Goal: Check status: Check status

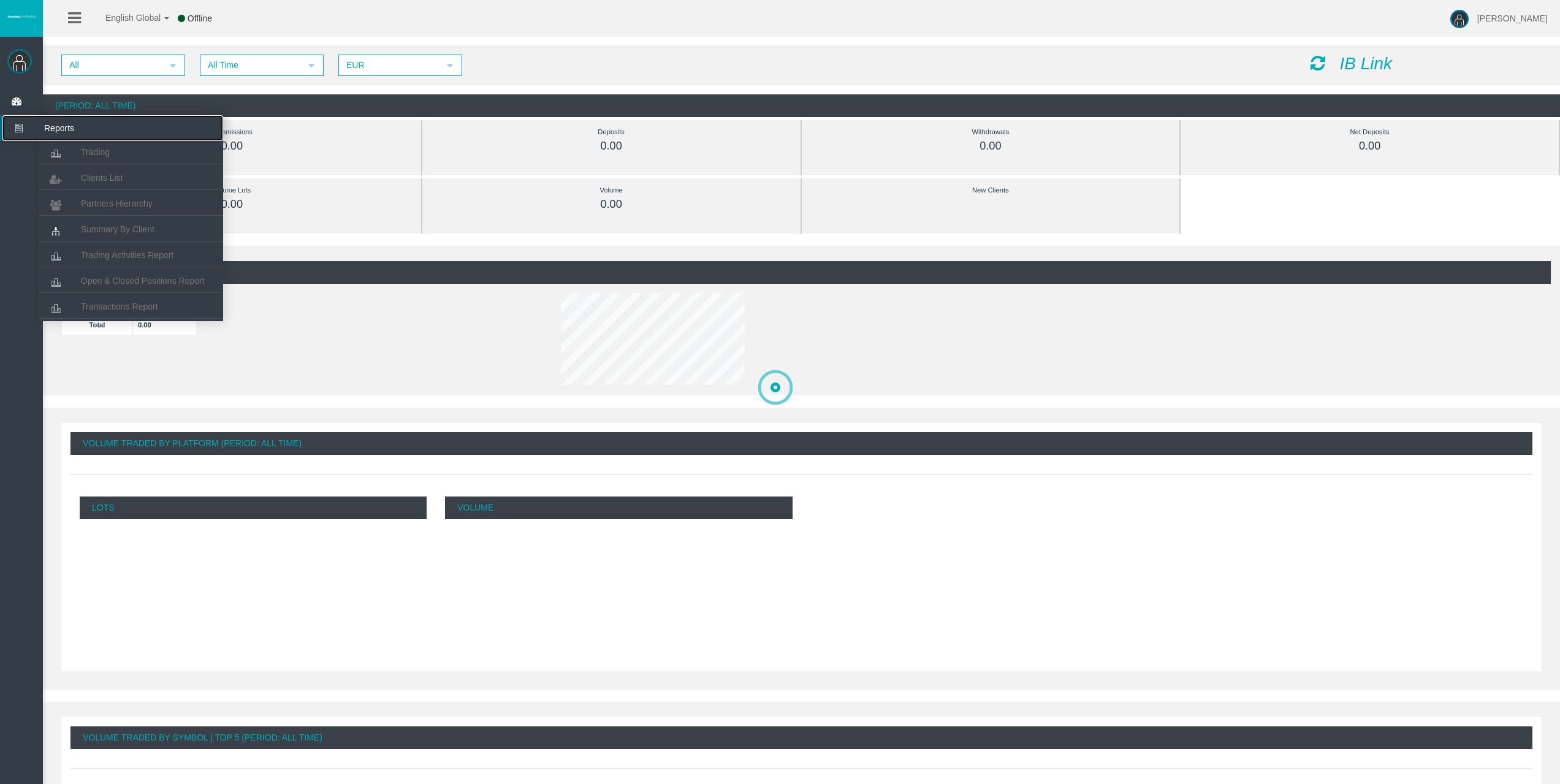
click at [17, 138] on icon at bounding box center [18, 128] width 32 height 26
click at [95, 151] on span "Trading" at bounding box center [94, 152] width 29 height 10
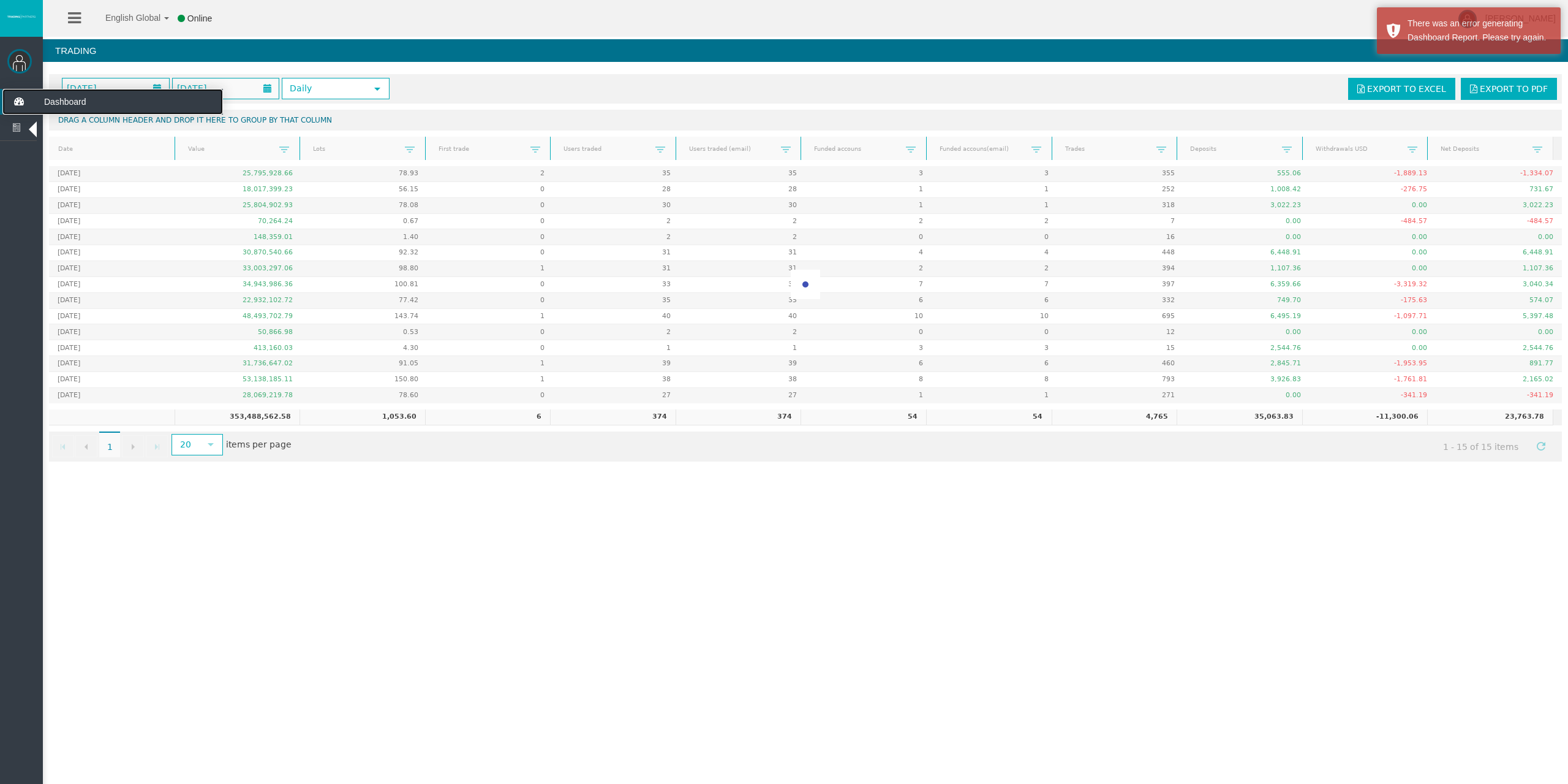
click at [19, 101] on icon at bounding box center [18, 101] width 32 height 26
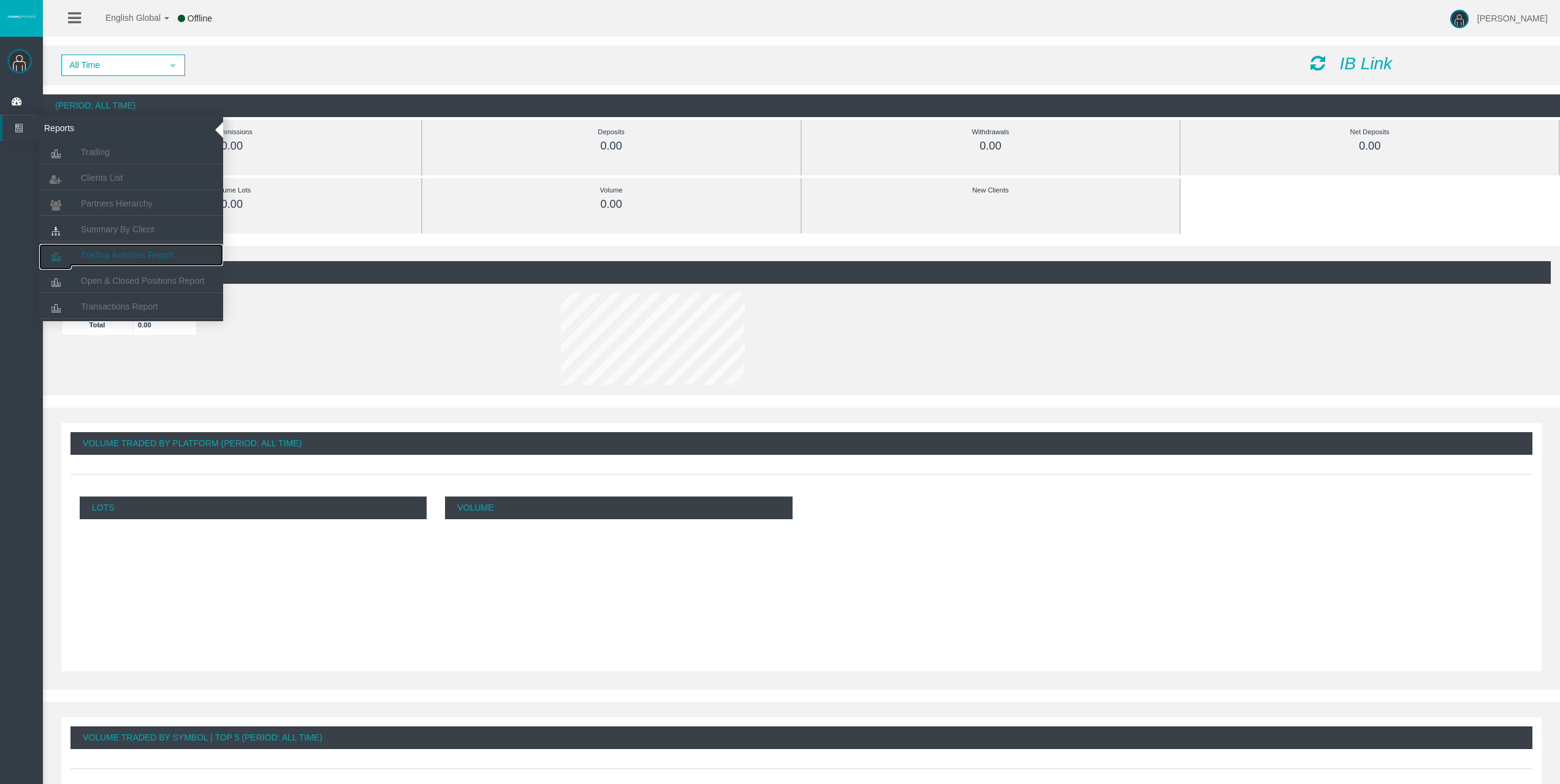
click at [110, 248] on link "Trading Activities Report" at bounding box center [131, 255] width 184 height 22
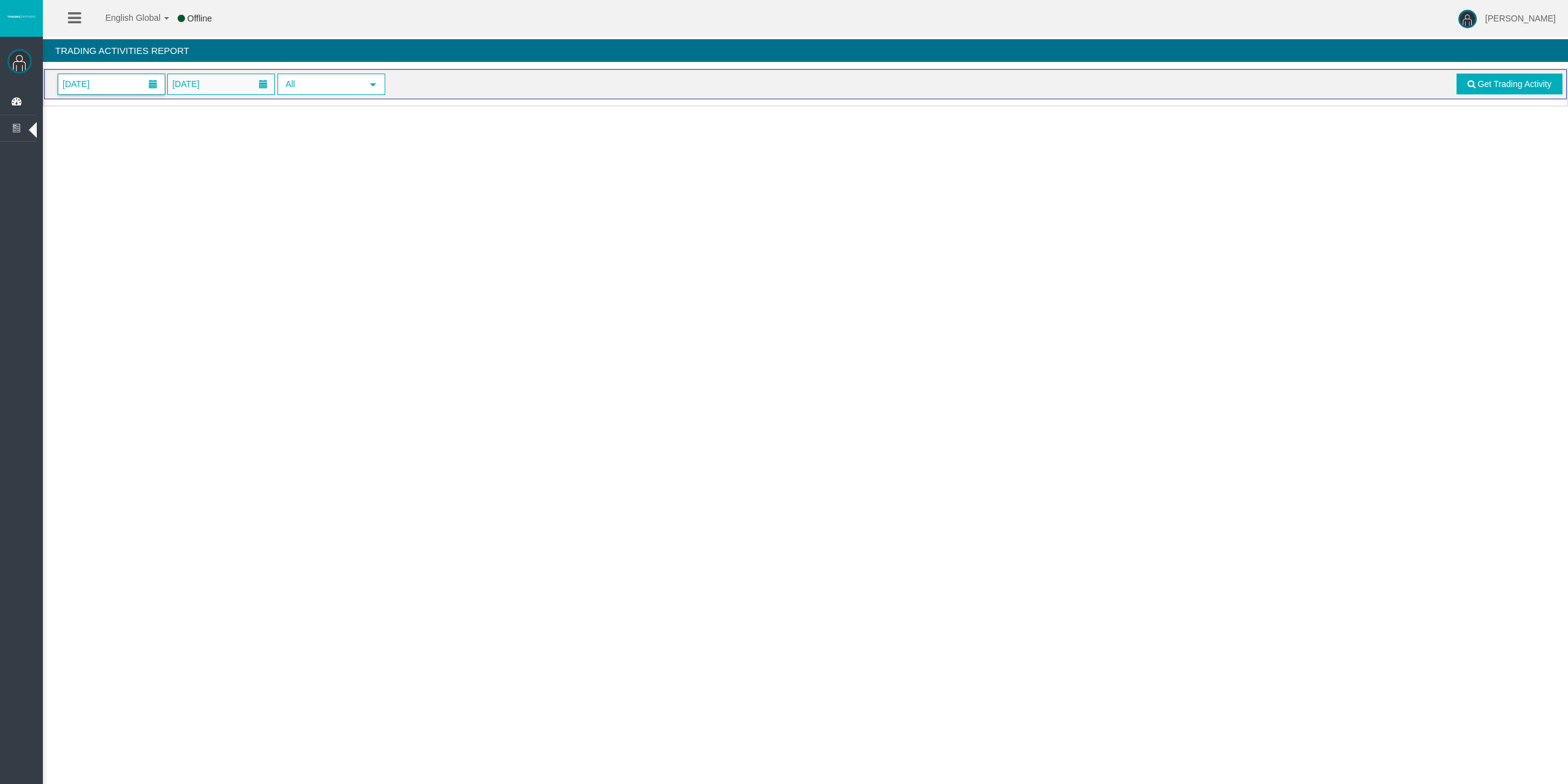
click at [135, 92] on span "[DATE]" at bounding box center [111, 84] width 106 height 21
click at [138, 201] on link "15" at bounding box center [140, 208] width 23 height 22
click at [1485, 87] on span "Get Trading Activity" at bounding box center [1514, 84] width 74 height 10
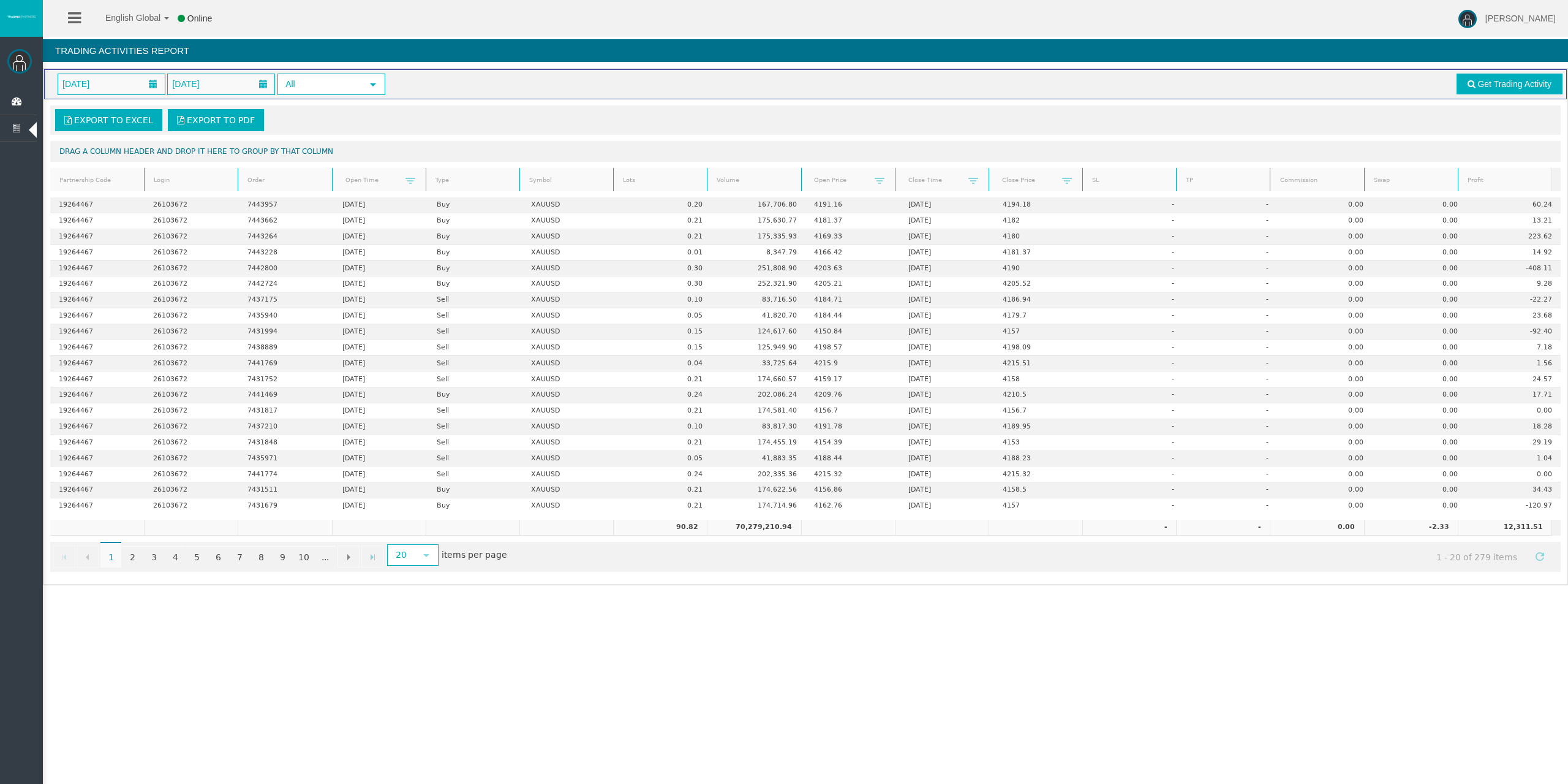
click at [627, 173] on link "Lots" at bounding box center [661, 180] width 90 height 17
click at [630, 173] on link "Lots" at bounding box center [661, 179] width 90 height 17
click at [22, 94] on icon at bounding box center [18, 101] width 32 height 26
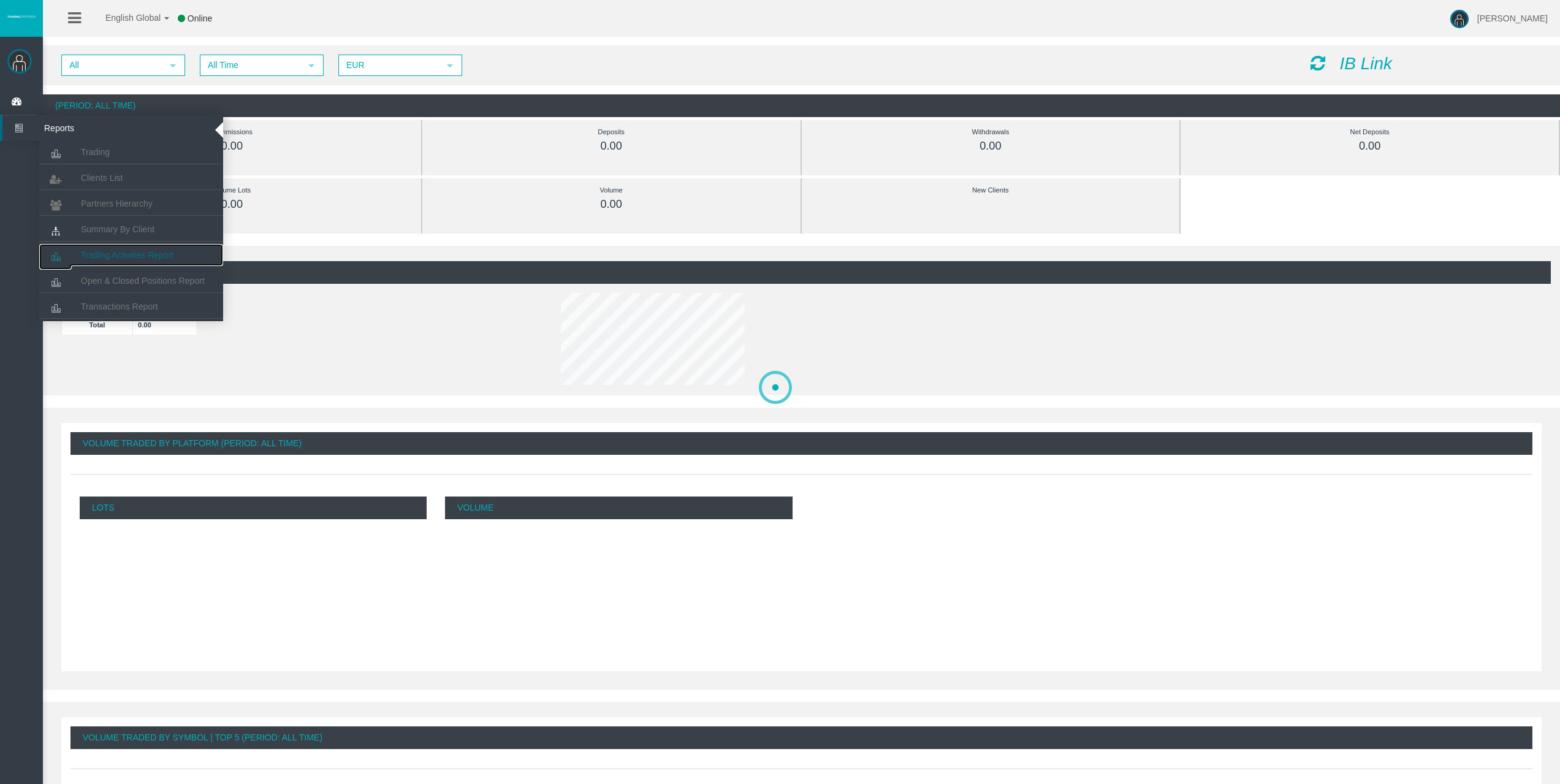
click at [149, 258] on span "Trading Activities Report" at bounding box center [127, 255] width 93 height 10
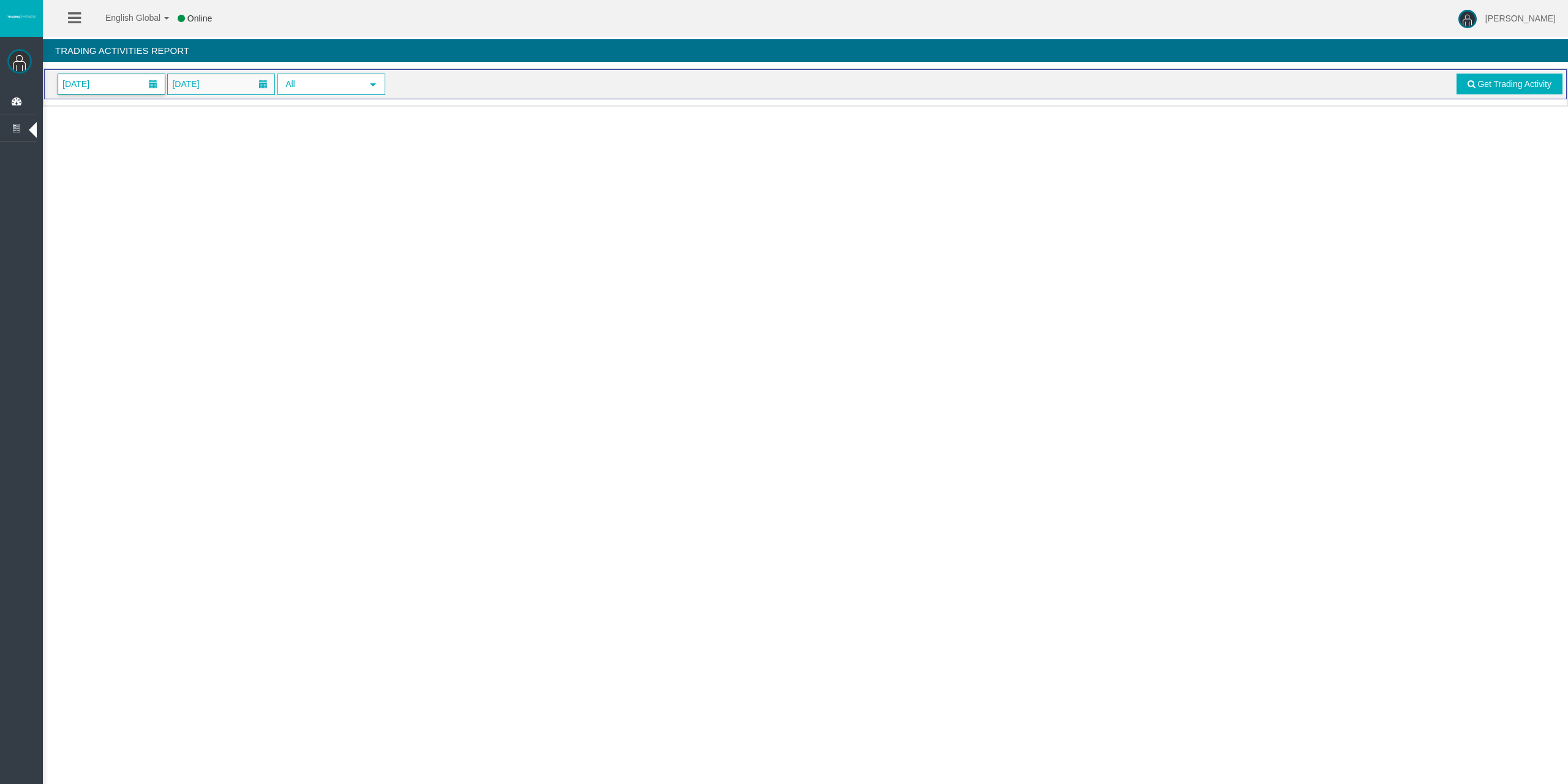
click at [143, 86] on span at bounding box center [153, 84] width 22 height 19
click at [140, 211] on link "15" at bounding box center [140, 208] width 23 height 22
click at [1481, 72] on div "[DATE] [DATE] All select Get Trading Activity" at bounding box center [805, 84] width 1523 height 30
click at [1478, 79] on span "Get Trading Activity" at bounding box center [1514, 84] width 74 height 10
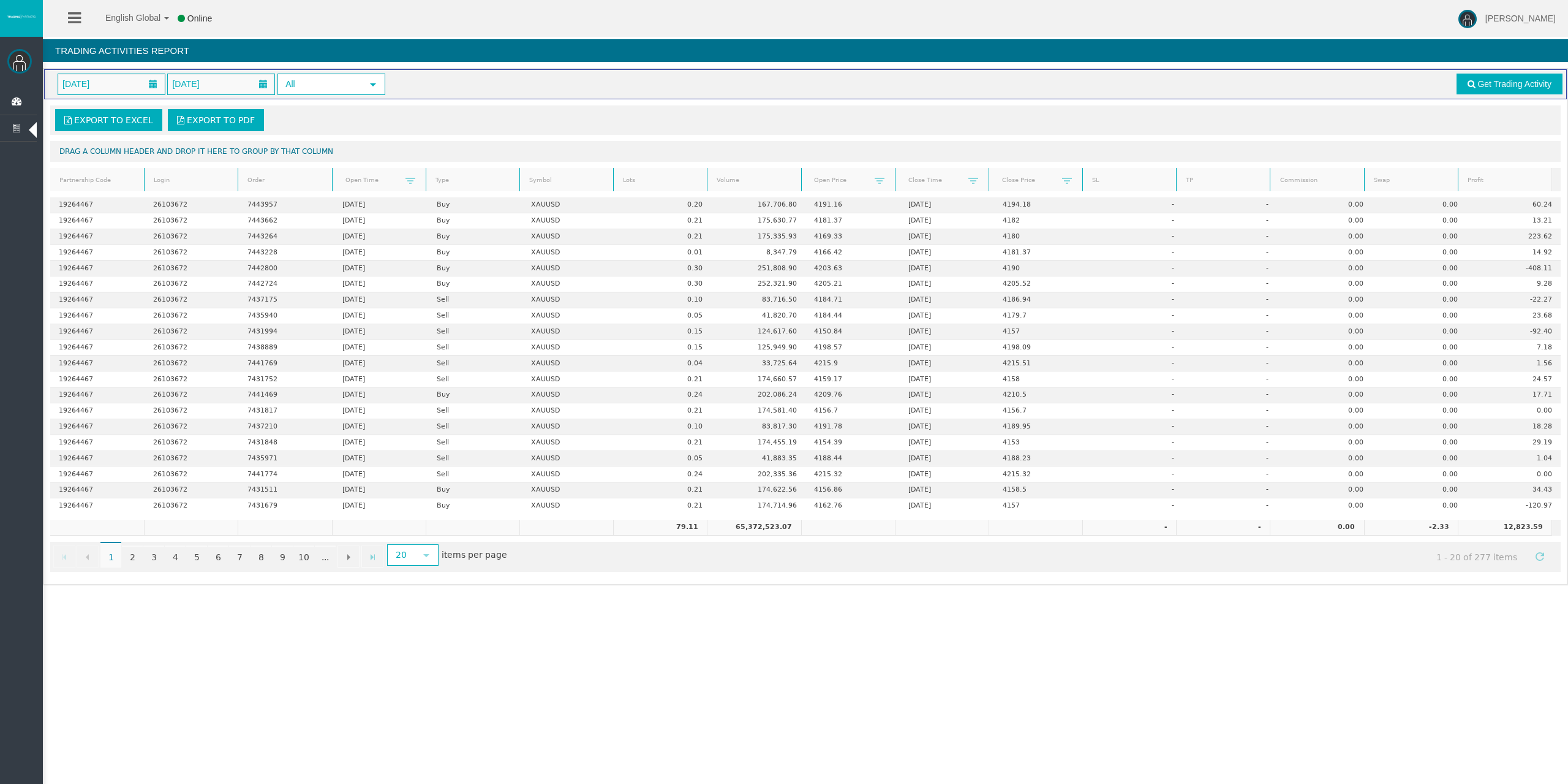
click at [628, 176] on link "Lots" at bounding box center [661, 180] width 90 height 17
click at [628, 176] on link "Lots" at bounding box center [661, 179] width 90 height 17
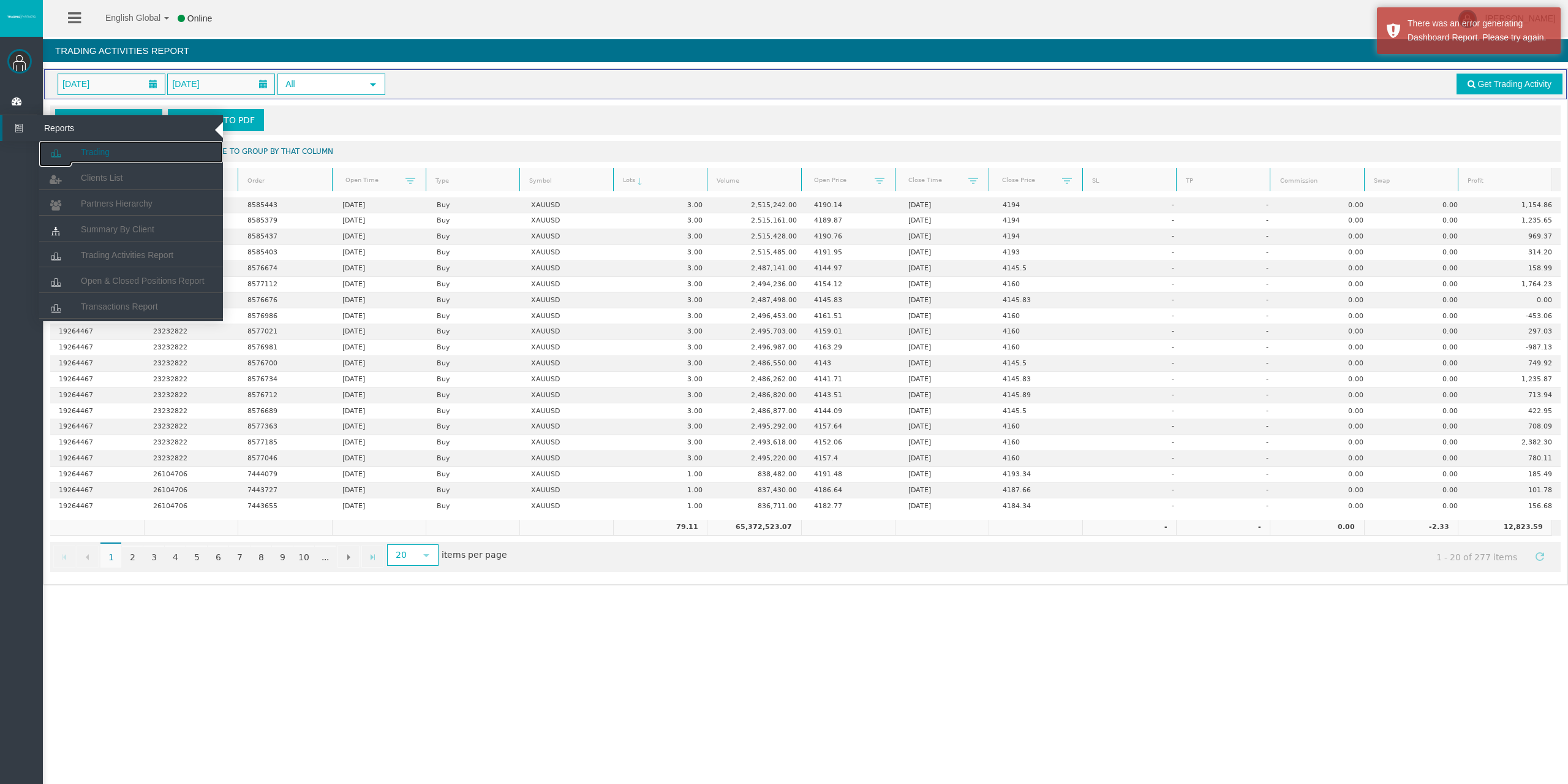
click at [87, 143] on link "Trading" at bounding box center [131, 151] width 184 height 22
